Goal: Information Seeking & Learning: Learn about a topic

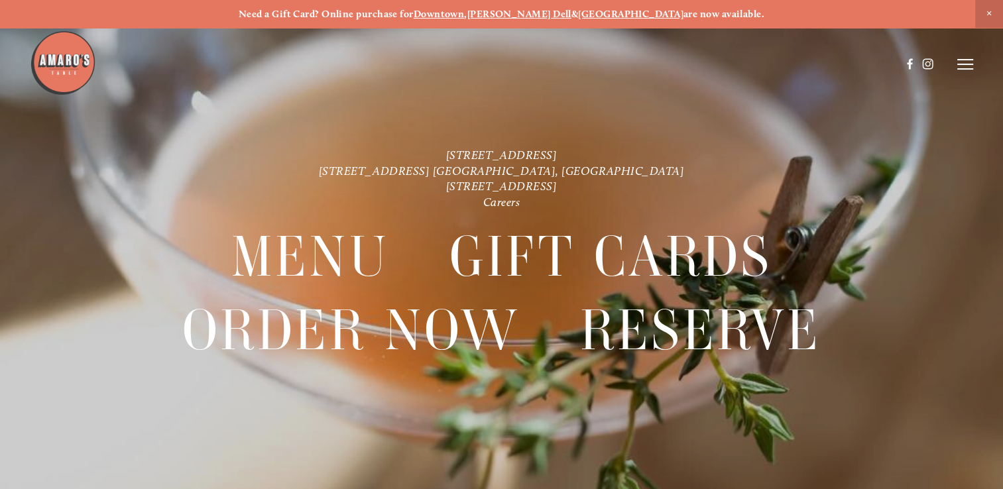
click at [602, 15] on strong "[GEOGRAPHIC_DATA]" at bounding box center [630, 14] width 105 height 12
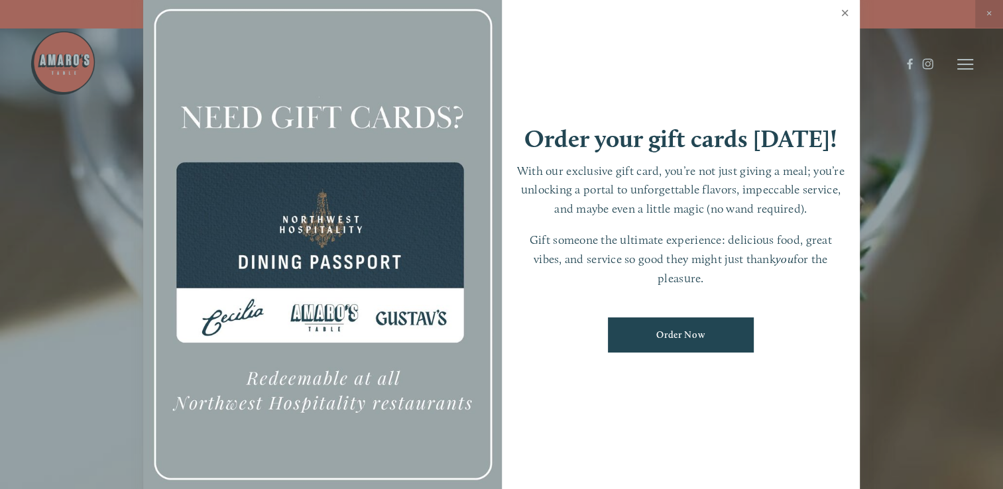
click at [842, 12] on link "Close" at bounding box center [845, 14] width 26 height 37
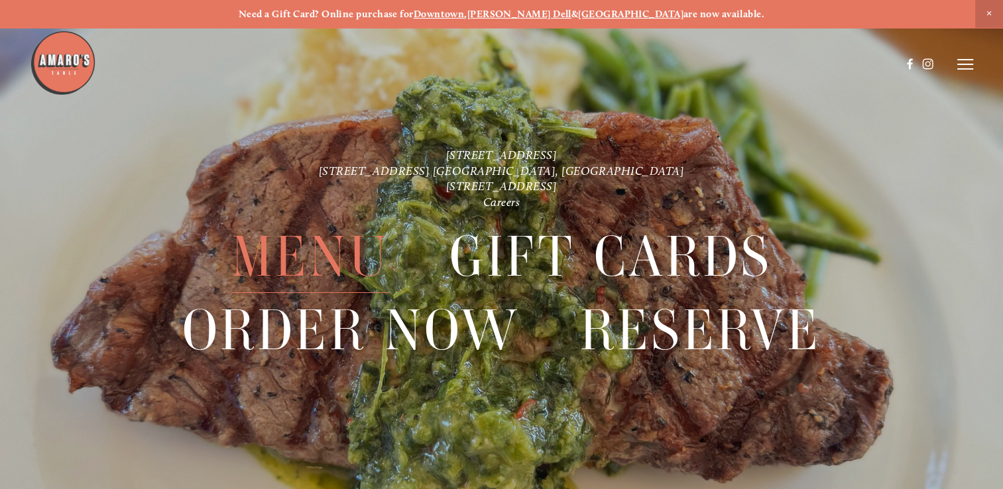
click at [323, 257] on span "Menu" at bounding box center [310, 257] width 158 height 72
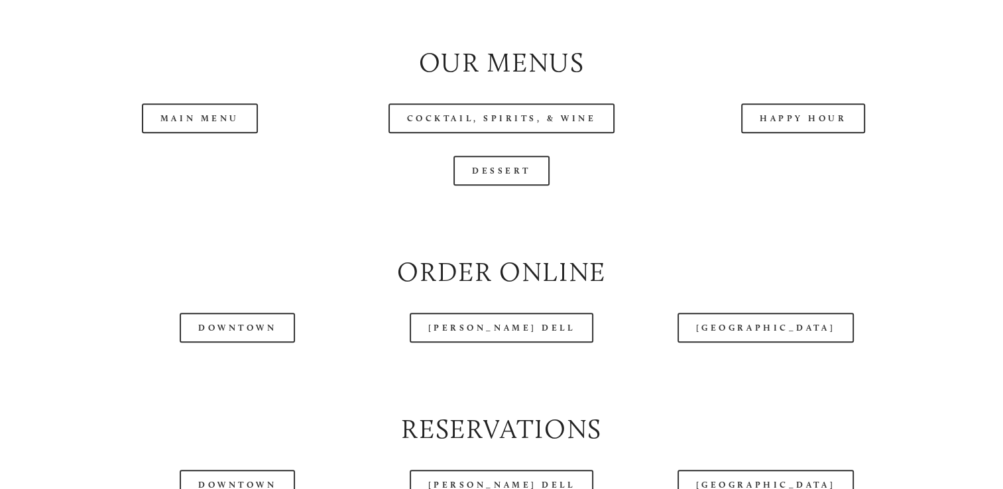
scroll to position [1359, 0]
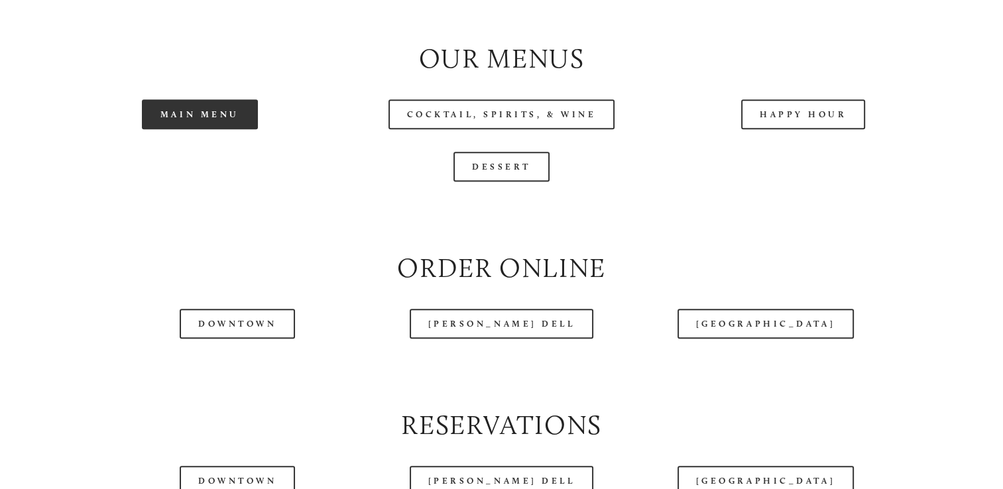
click at [194, 129] on link "Main Menu" at bounding box center [200, 114] width 116 height 30
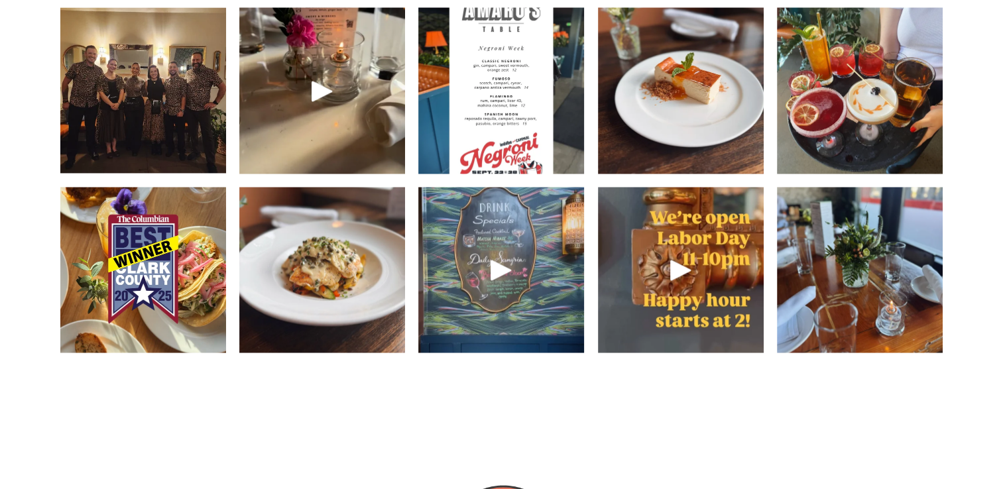
scroll to position [1954, 0]
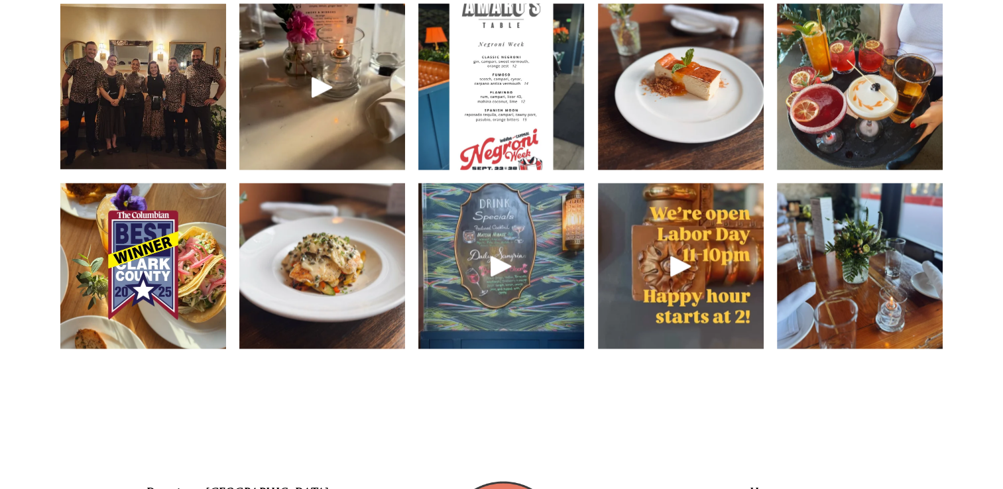
click at [119, 153] on img at bounding box center [142, 86] width 221 height 166
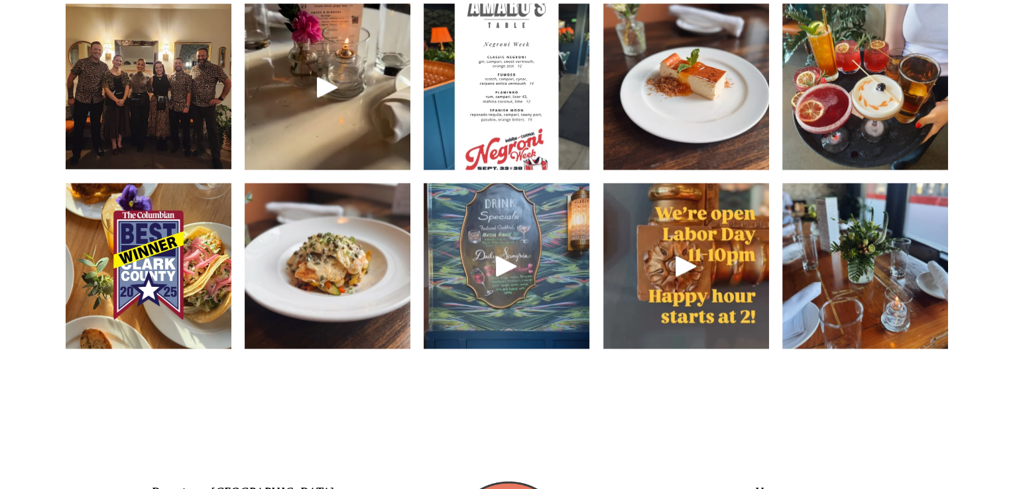
scroll to position [1927, 0]
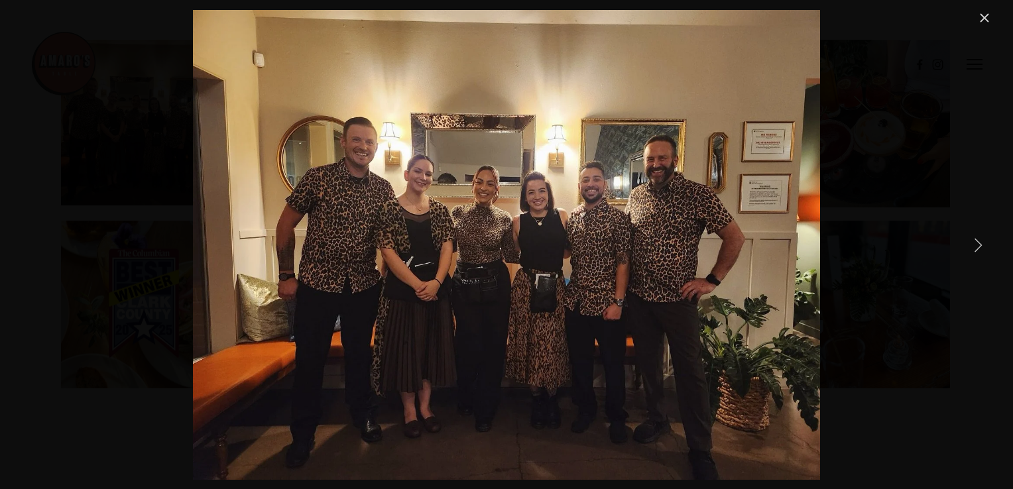
click at [977, 243] on link "Next Item" at bounding box center [977, 244] width 29 height 29
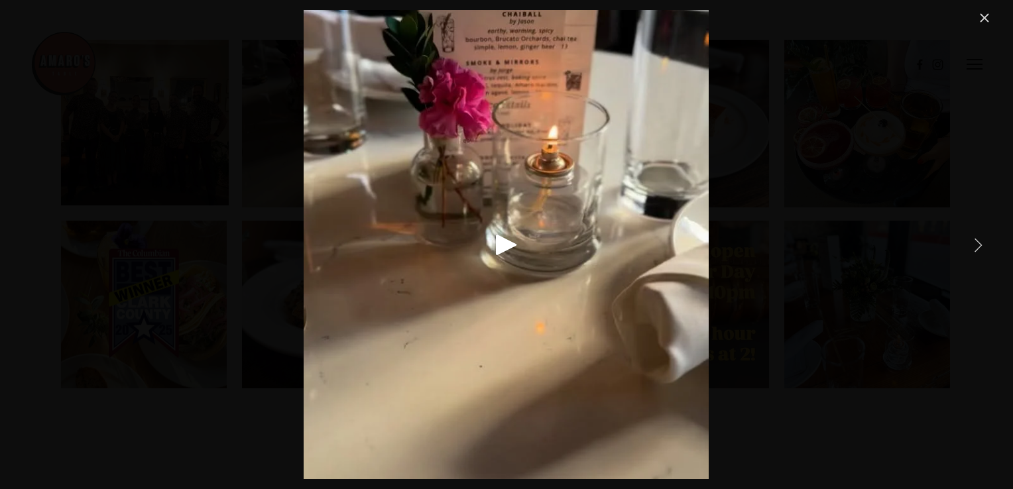
click at [977, 243] on link "Next Item" at bounding box center [977, 244] width 29 height 29
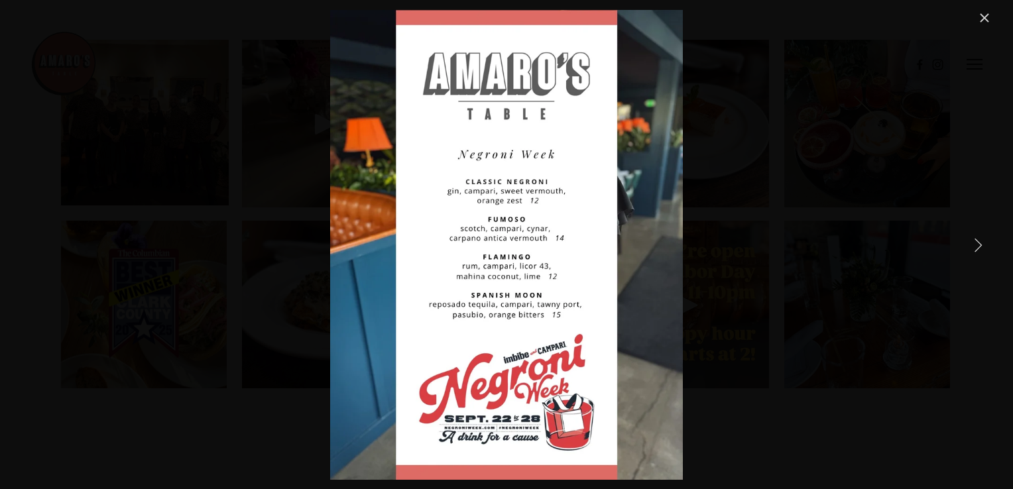
click at [977, 243] on link "Next Item" at bounding box center [977, 244] width 29 height 29
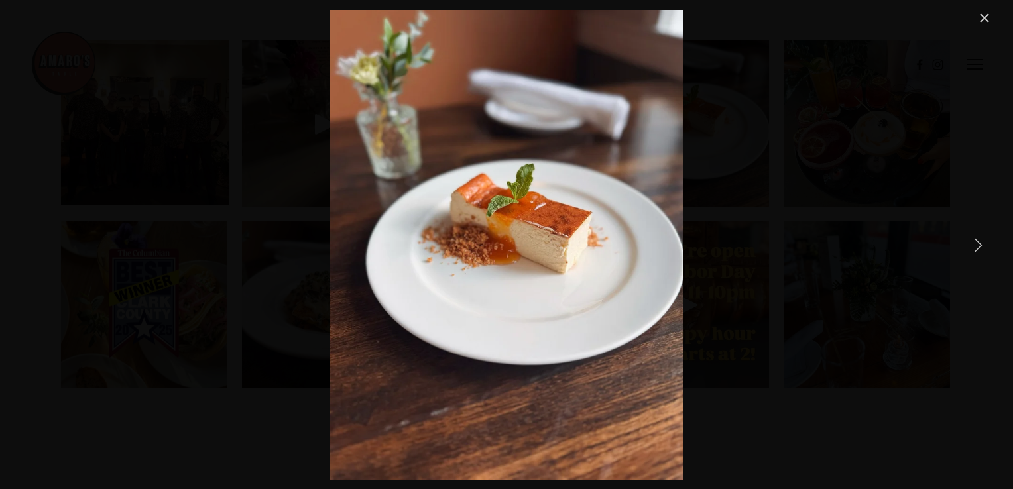
click at [977, 243] on link "Next Item" at bounding box center [977, 244] width 29 height 29
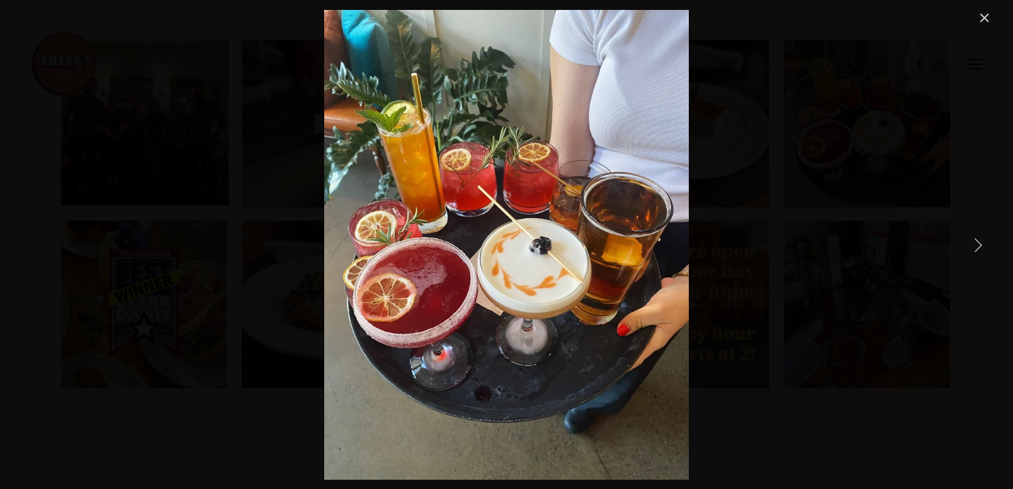
click at [977, 243] on link "Next Item" at bounding box center [977, 244] width 29 height 29
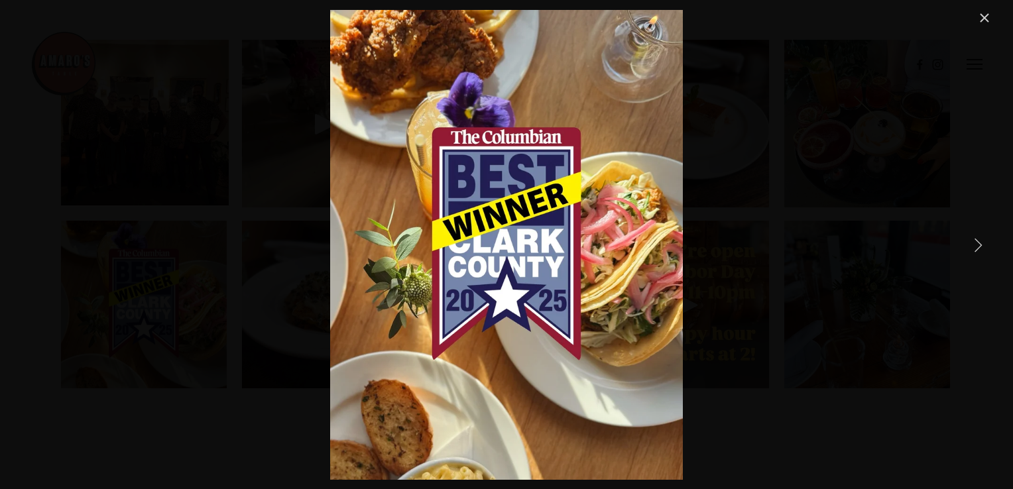
click at [977, 243] on link "Next Item" at bounding box center [977, 244] width 29 height 29
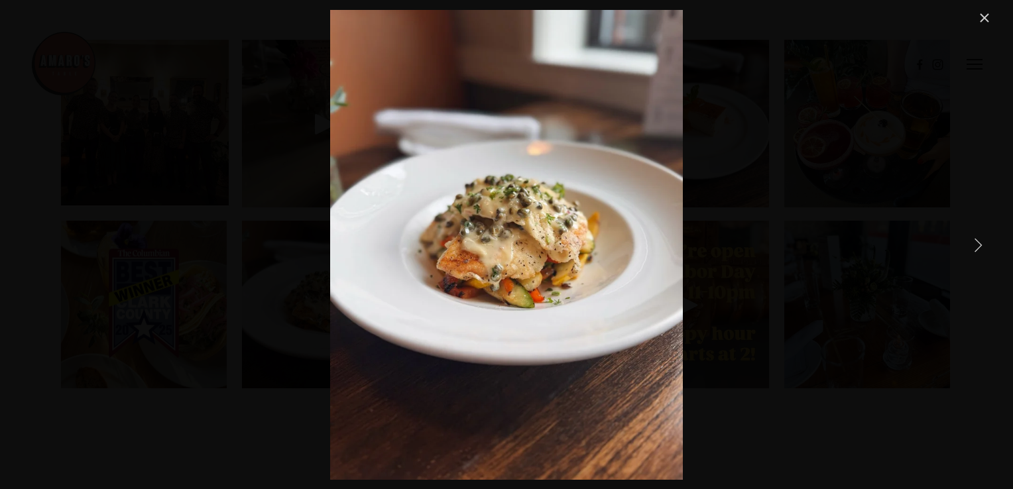
click at [977, 243] on link "Next Item" at bounding box center [977, 244] width 29 height 29
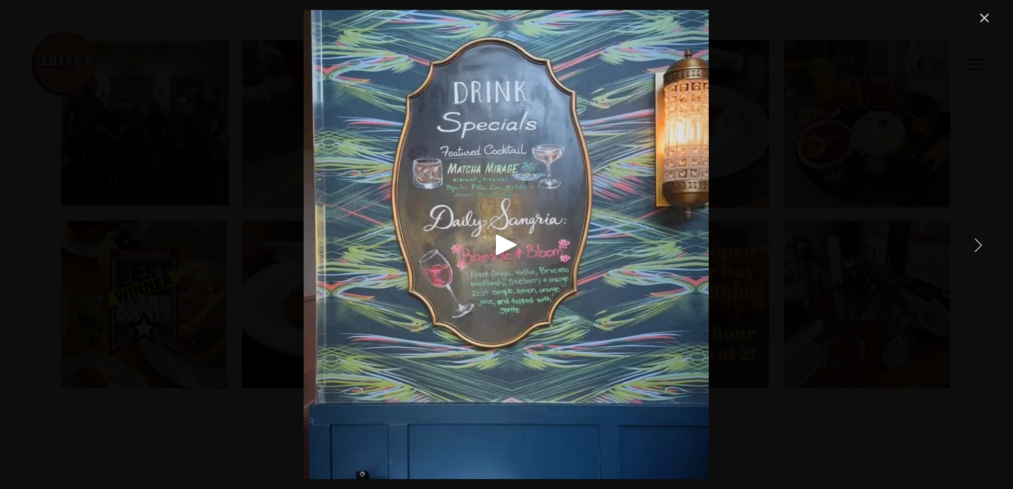
click at [977, 243] on link "Next Item" at bounding box center [977, 244] width 29 height 29
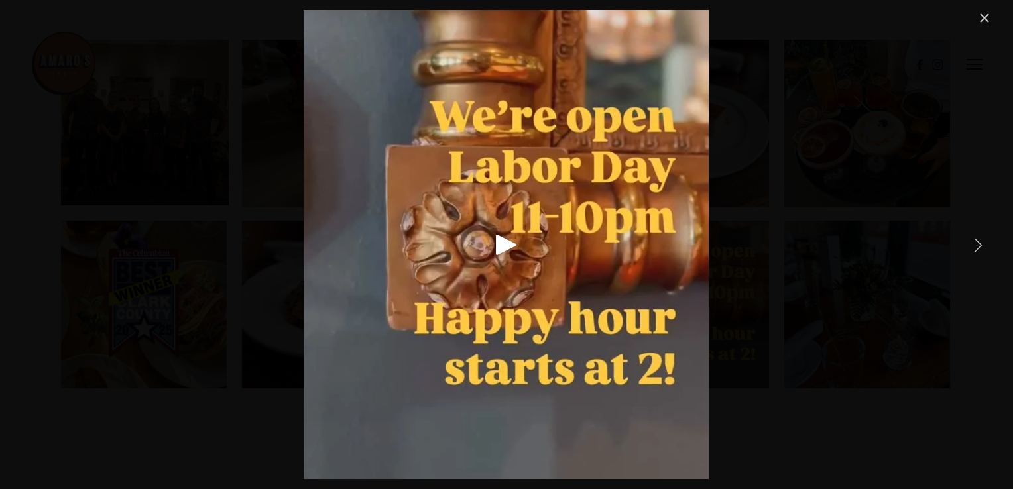
click at [977, 243] on link "Next Item" at bounding box center [977, 244] width 29 height 29
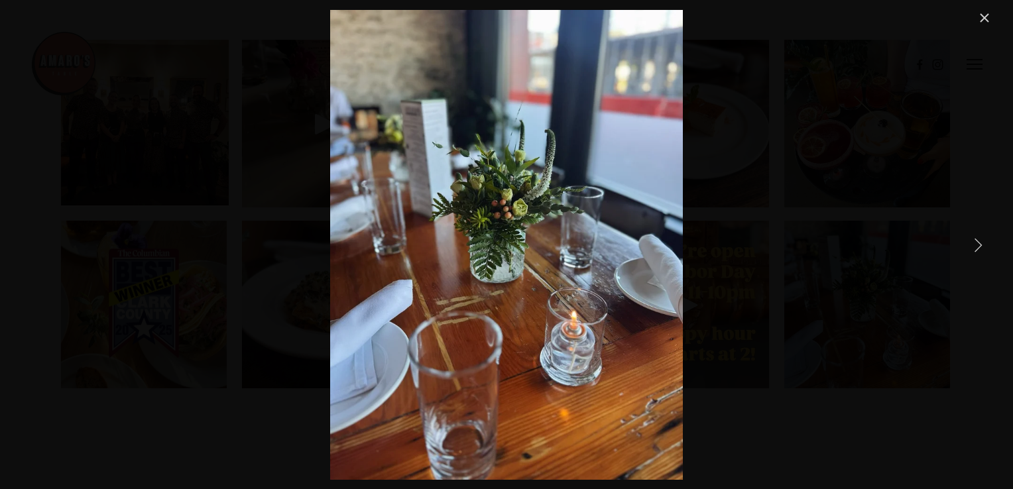
click at [977, 243] on link "Next Item" at bounding box center [977, 244] width 29 height 29
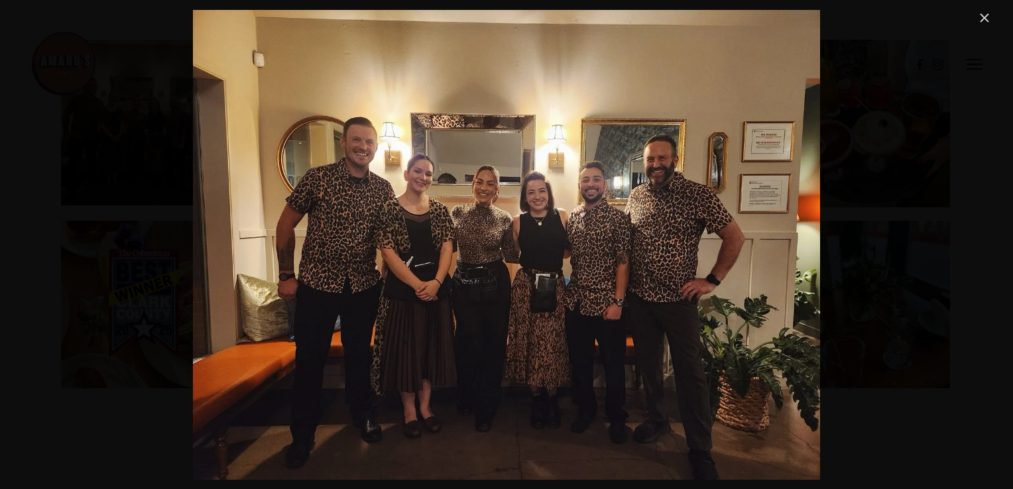
click at [984, 14] on link "Close" at bounding box center [984, 18] width 16 height 16
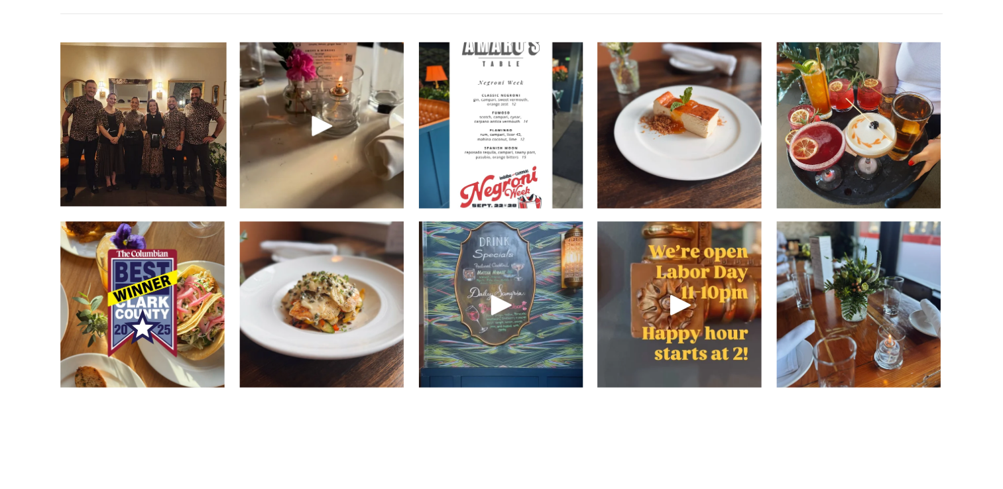
scroll to position [1954, 0]
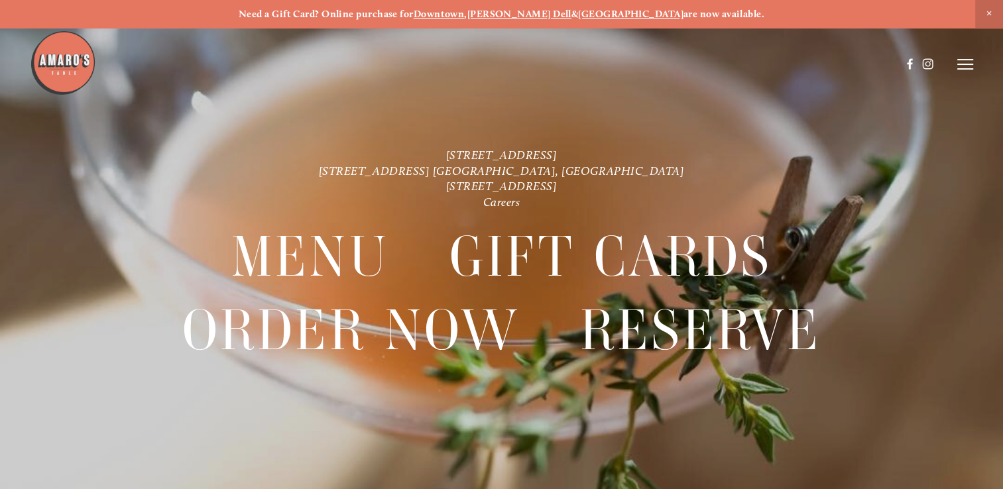
click at [607, 12] on strong "[GEOGRAPHIC_DATA]" at bounding box center [630, 14] width 105 height 12
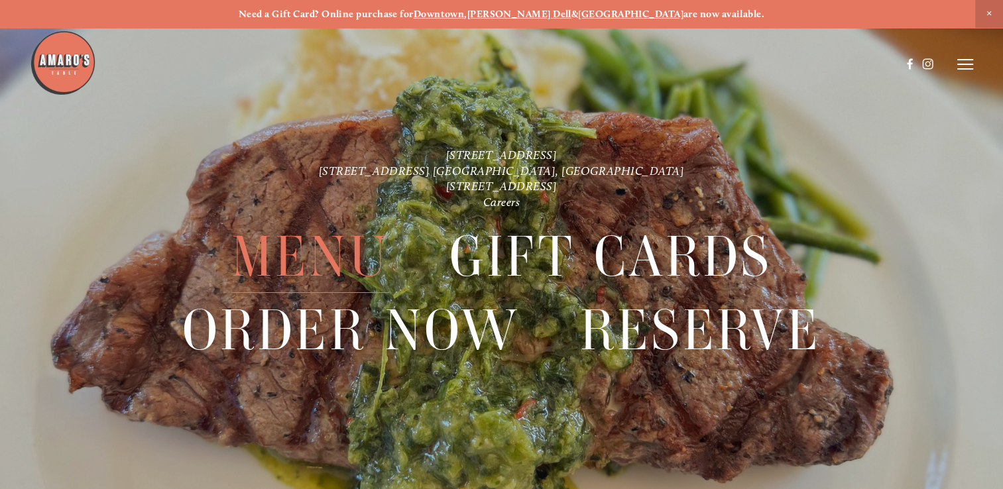
click at [277, 251] on span "Menu" at bounding box center [310, 257] width 158 height 72
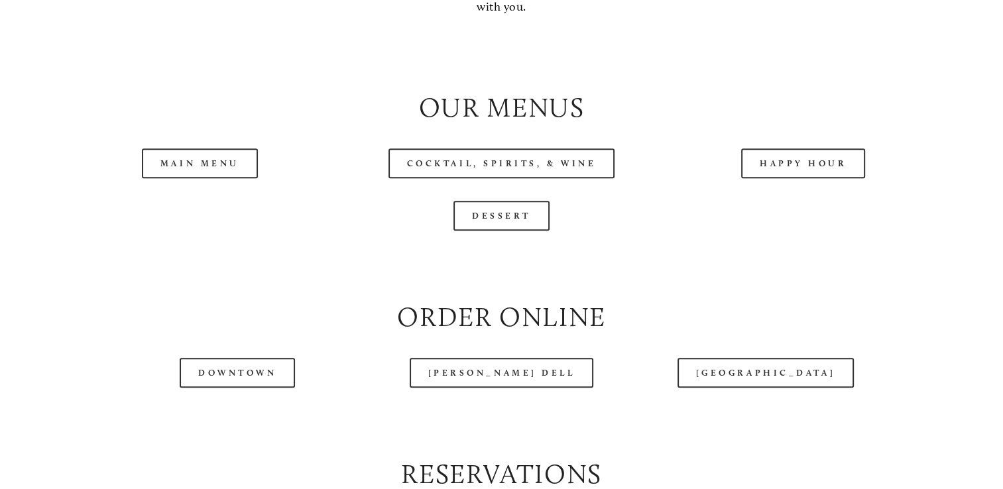
scroll to position [1322, 0]
